Goal: Task Accomplishment & Management: Manage account settings

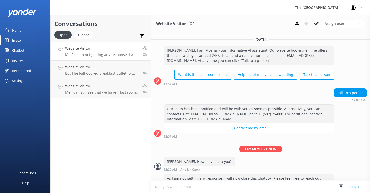
scroll to position [25, 0]
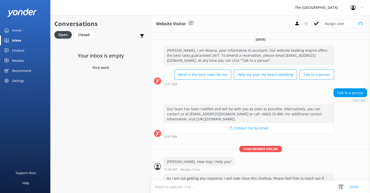
scroll to position [25, 0]
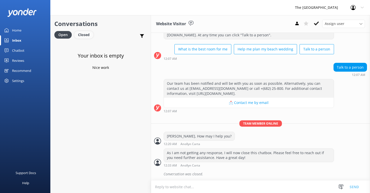
click at [82, 34] on div "Closed" at bounding box center [83, 35] width 19 height 8
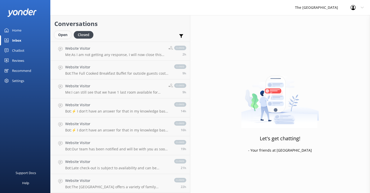
click at [64, 33] on div "Open" at bounding box center [62, 35] width 17 height 8
